Goal: Transaction & Acquisition: Purchase product/service

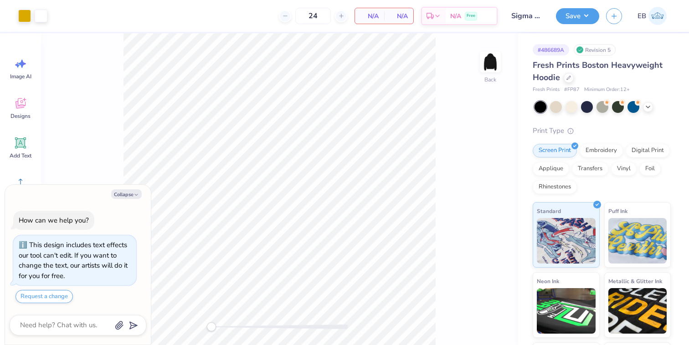
scroll to position [26, 0]
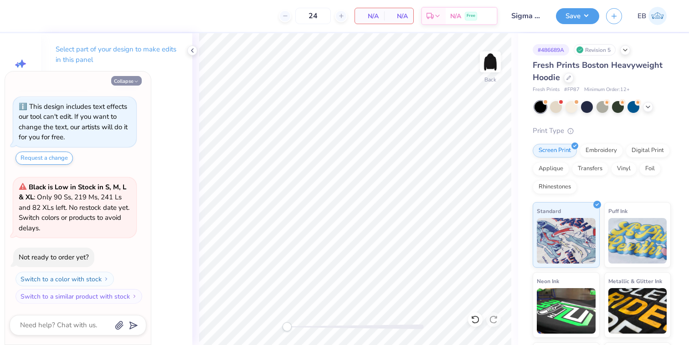
click at [120, 80] on button "Collapse" at bounding box center [126, 81] width 31 height 10
type textarea "x"
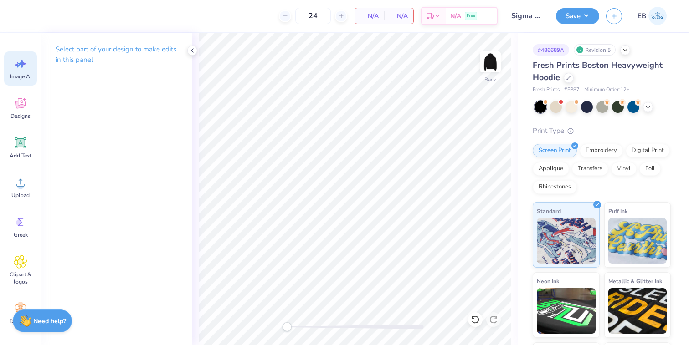
click at [19, 62] on icon at bounding box center [21, 64] width 14 height 14
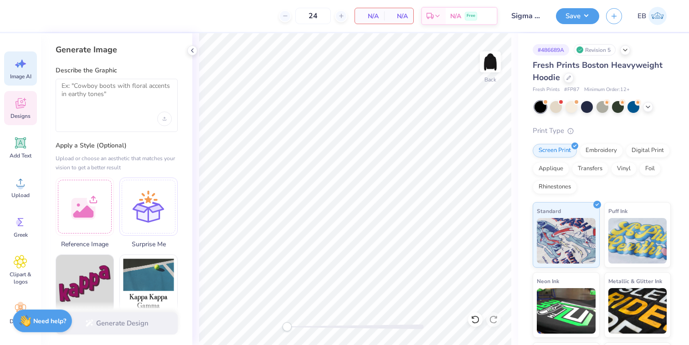
click at [28, 101] on div "Designs" at bounding box center [20, 108] width 33 height 34
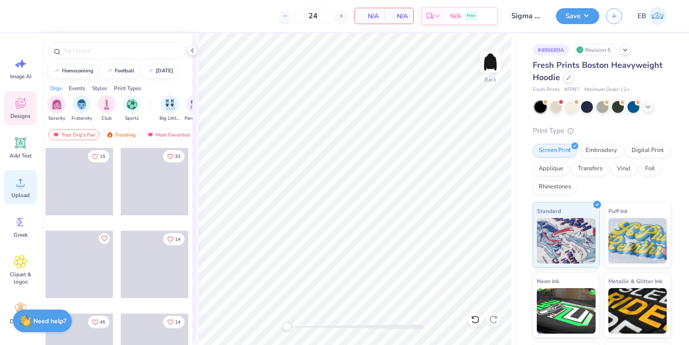
click at [22, 190] on div "Upload" at bounding box center [20, 187] width 33 height 34
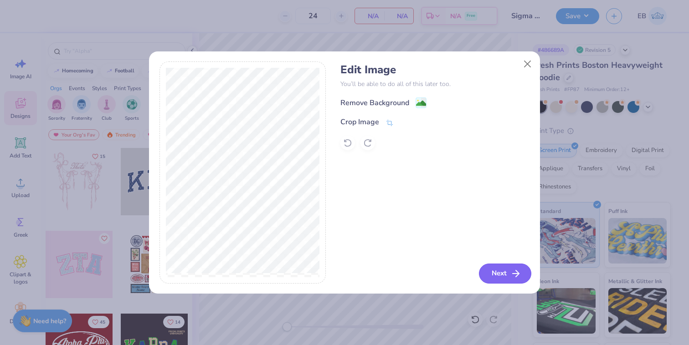
click at [509, 273] on button "Next" at bounding box center [505, 274] width 52 height 20
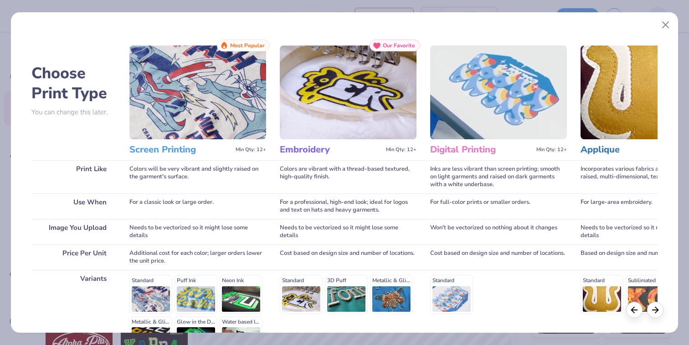
scroll to position [109, 0]
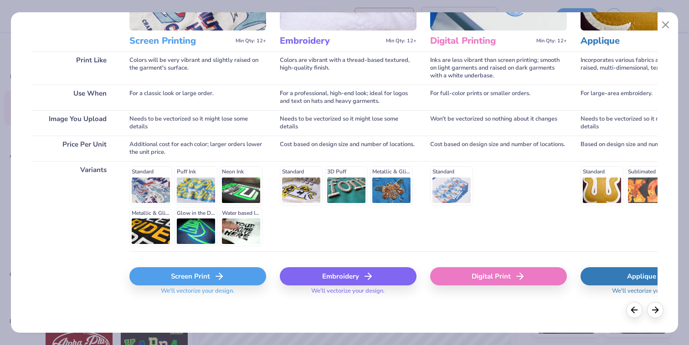
click at [195, 279] on div "Screen Print" at bounding box center [197, 277] width 137 height 18
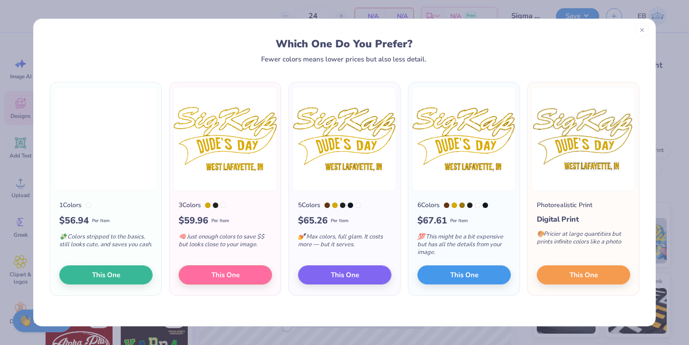
click at [640, 30] on icon at bounding box center [642, 30] width 6 height 6
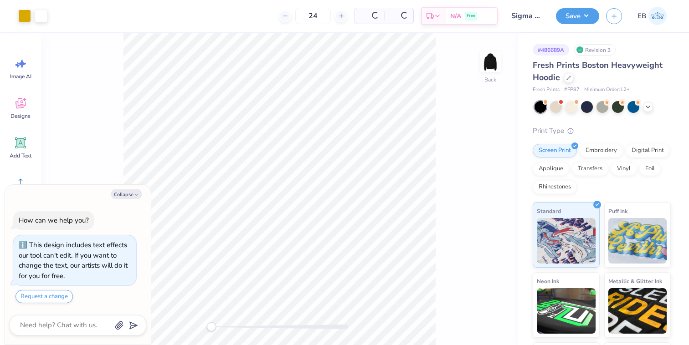
scroll to position [26, 0]
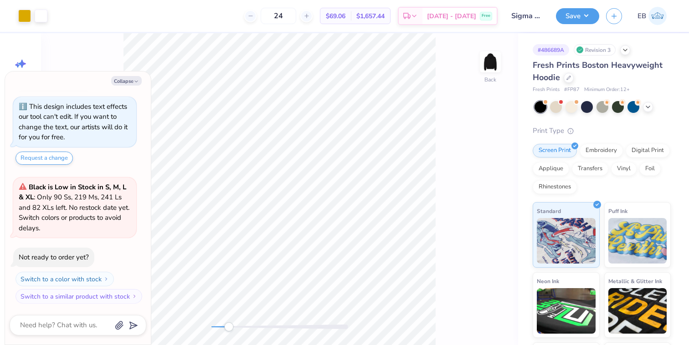
click at [230, 319] on div "Back" at bounding box center [279, 189] width 477 height 312
click at [134, 75] on div "Collapse How can we help you? This design includes text effects our tool can't …" at bounding box center [78, 208] width 146 height 273
click at [135, 80] on icon "button" at bounding box center [136, 81] width 5 height 5
type textarea "x"
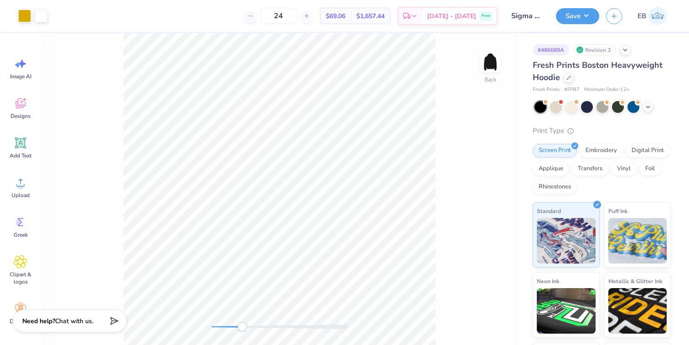
drag, startPoint x: 231, startPoint y: 328, endPoint x: 240, endPoint y: 326, distance: 8.8
click at [241, 327] on div "Accessibility label" at bounding box center [241, 327] width 9 height 9
click at [242, 329] on div "Accessibility label" at bounding box center [241, 327] width 9 height 9
click at [165, 325] on div "Back" at bounding box center [279, 189] width 477 height 312
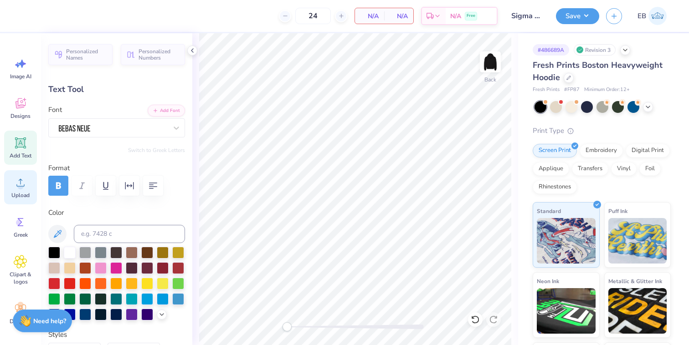
click at [23, 184] on icon at bounding box center [21, 183] width 14 height 14
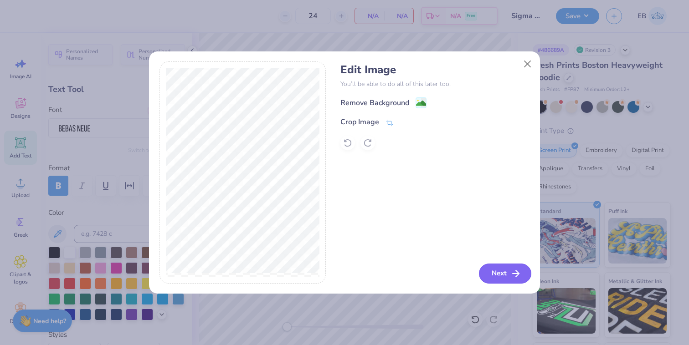
click at [500, 271] on button "Next" at bounding box center [505, 274] width 52 height 20
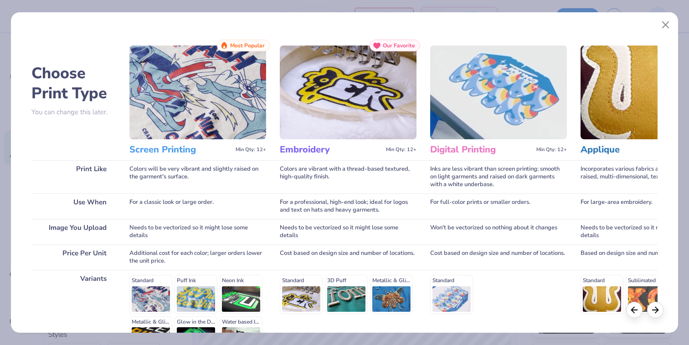
scroll to position [109, 0]
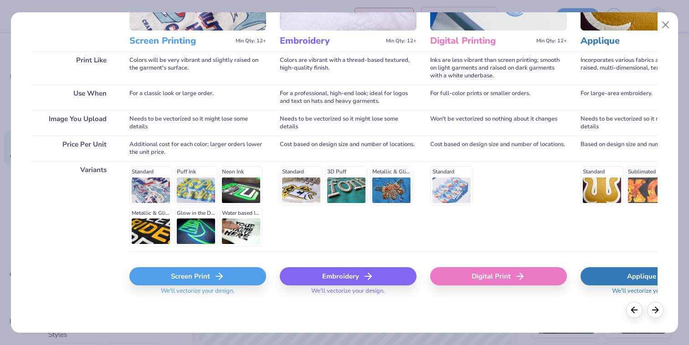
click at [201, 276] on div "Screen Print" at bounding box center [197, 277] width 137 height 18
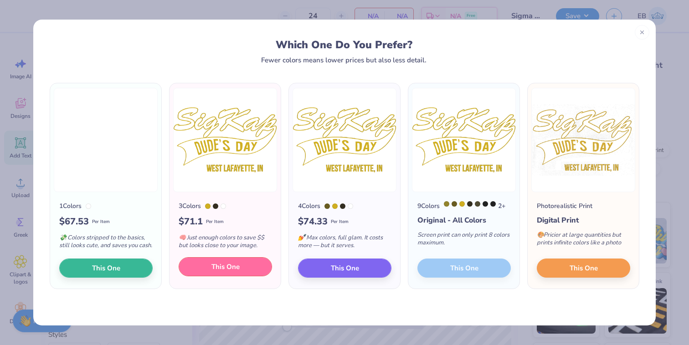
click at [222, 273] on span "This One" at bounding box center [225, 267] width 28 height 10
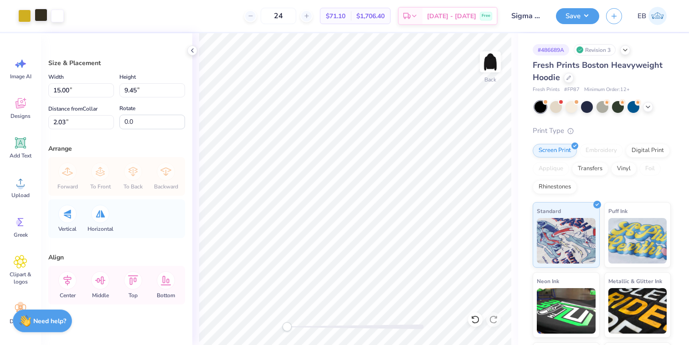
click at [46, 15] on div at bounding box center [41, 15] width 13 height 13
click at [39, 17] on div at bounding box center [41, 15] width 13 height 13
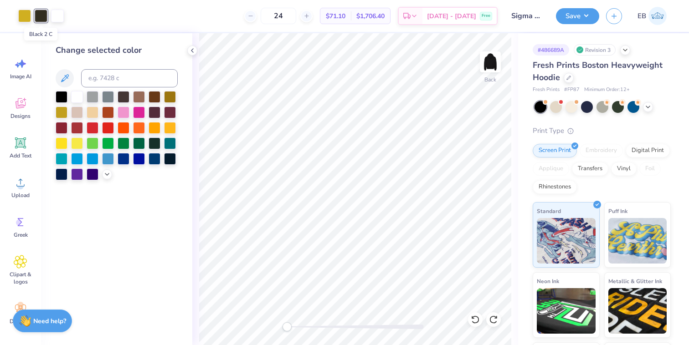
click at [42, 13] on div at bounding box center [41, 16] width 13 height 13
click at [133, 74] on input at bounding box center [129, 78] width 97 height 18
type input "7752"
click at [39, 16] on div at bounding box center [41, 15] width 13 height 13
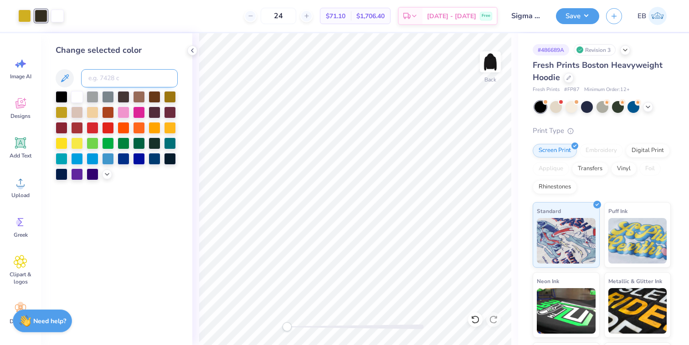
click at [116, 75] on input at bounding box center [129, 78] width 97 height 18
type input "7752"
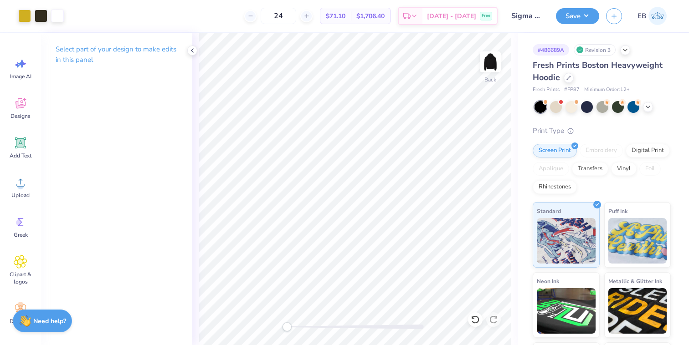
drag, startPoint x: 288, startPoint y: 329, endPoint x: 0, endPoint y: 282, distance: 292.3
click at [0, 282] on div "Art colors 24 $71.10 Per Item $1,706.40 Total Est. Delivery [DATE] - [DATE] Fre…" at bounding box center [344, 172] width 689 height 345
click at [361, 312] on div "Back" at bounding box center [355, 189] width 326 height 312
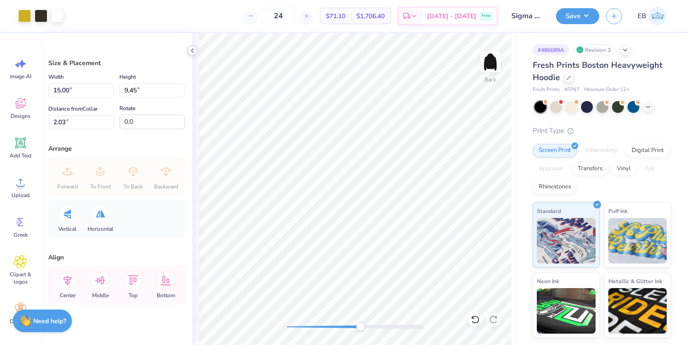
click at [191, 52] on icon at bounding box center [192, 50] width 7 height 7
